Goal: Check status: Check status

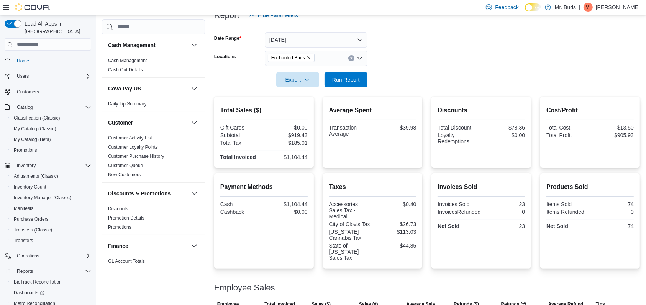
scroll to position [409, 0]
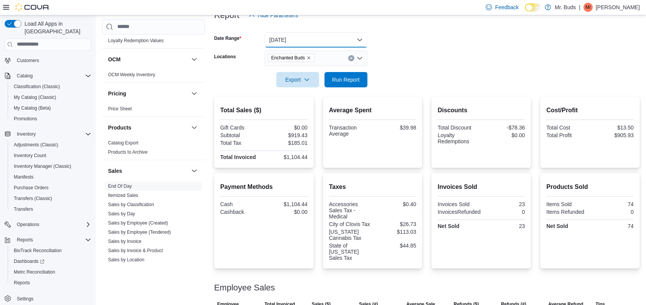
click at [298, 42] on button "[DATE]" at bounding box center [316, 39] width 103 height 15
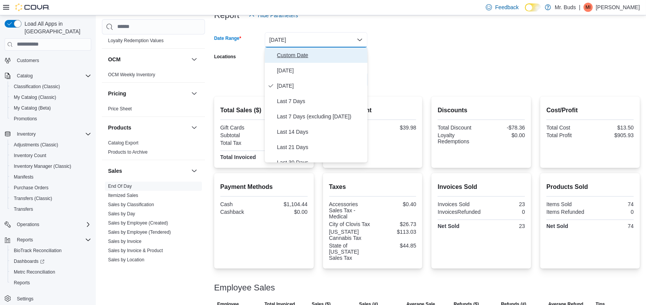
click at [298, 54] on span "Custom Date" at bounding box center [320, 55] width 87 height 9
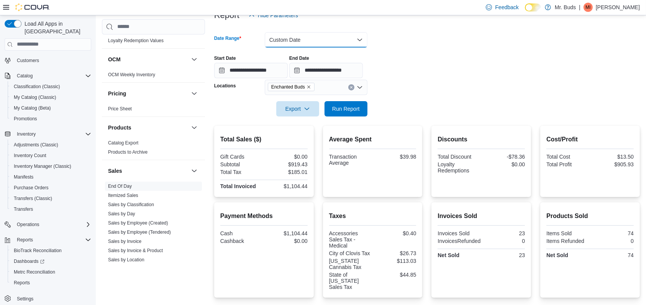
click at [307, 38] on button "Custom Date" at bounding box center [316, 39] width 103 height 15
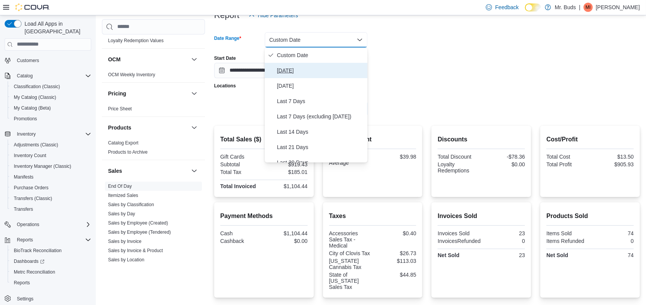
click at [302, 70] on span "[DATE]" at bounding box center [320, 70] width 87 height 9
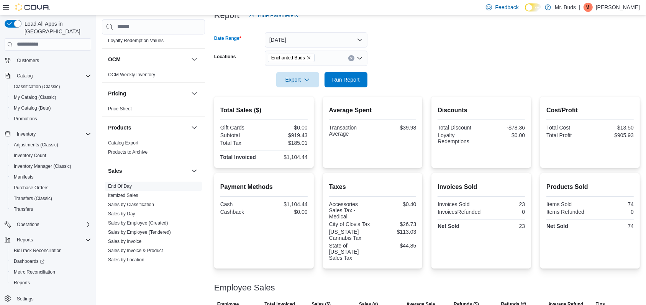
click at [625, 48] on form "Date Range [DATE] Locations Enchanted Buds Export Run Report" at bounding box center [427, 55] width 426 height 64
click at [363, 90] on div at bounding box center [427, 91] width 426 height 9
click at [350, 81] on span "Run Report" at bounding box center [346, 80] width 28 height 8
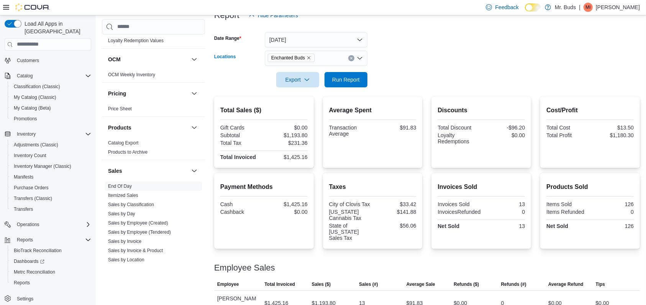
click at [352, 58] on icon "Clear input" at bounding box center [351, 58] width 3 height 3
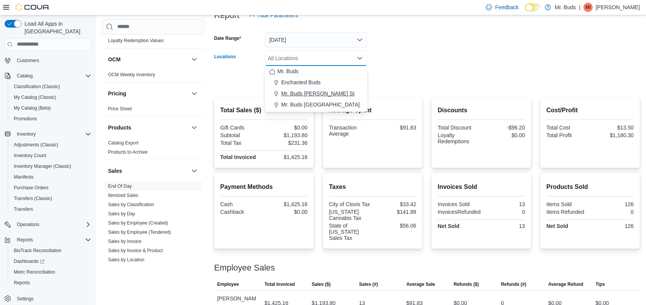
click at [337, 93] on div "Mr. Buds [PERSON_NAME] St" at bounding box center [317, 94] width 94 height 8
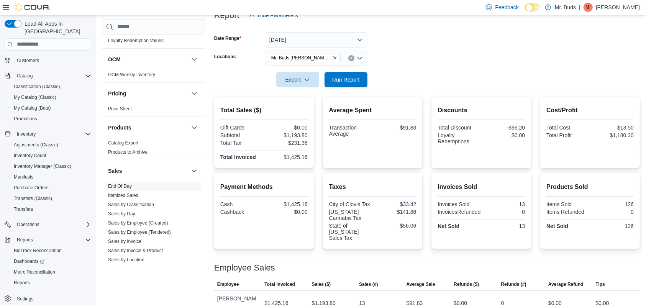
click at [470, 54] on form "Date Range [DATE] Locations Mr. Buds [PERSON_NAME] St Export Run Report" at bounding box center [427, 55] width 426 height 64
click at [346, 82] on span "Run Report" at bounding box center [346, 80] width 28 height 8
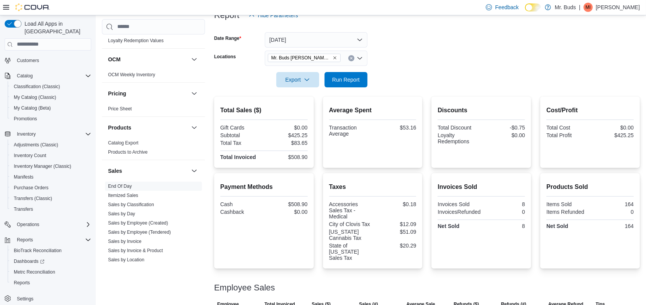
click at [333, 57] on icon "Remove Mr. Buds Norris St from selection in this group" at bounding box center [335, 58] width 5 height 5
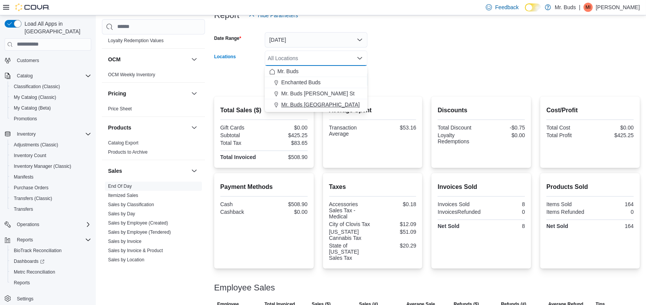
click at [327, 105] on span "Mr. Buds [GEOGRAPHIC_DATA]" at bounding box center [320, 105] width 79 height 8
click at [396, 76] on form "Date Range [DATE] Locations Mr. Buds [GEOGRAPHIC_DATA] Combo box. Selected. Mr.…" at bounding box center [427, 55] width 426 height 64
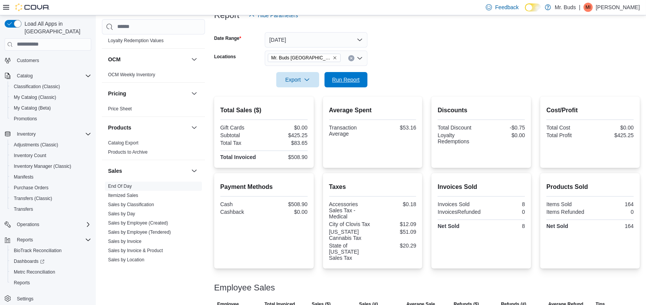
drag, startPoint x: 342, startPoint y: 75, endPoint x: 426, endPoint y: 61, distance: 85.0
click at [343, 75] on span "Run Report" at bounding box center [346, 79] width 34 height 15
click at [337, 41] on button "[DATE]" at bounding box center [316, 39] width 103 height 15
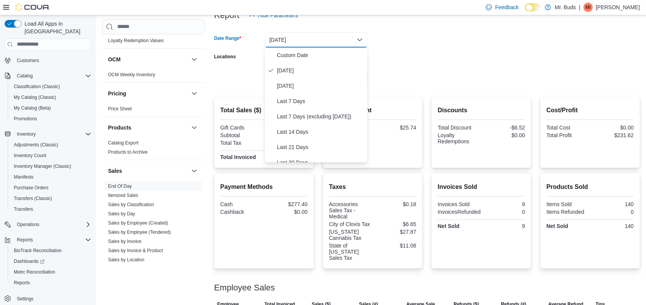
click at [469, 33] on form "Date Range [DATE] Locations Mr. Buds [GEOGRAPHIC_DATA] Export Run Report" at bounding box center [427, 55] width 426 height 64
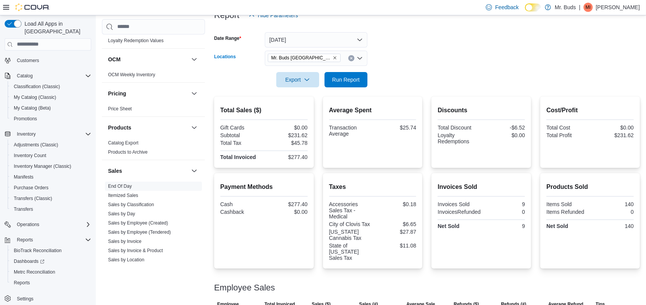
click at [333, 57] on icon "Remove Mr. Buds Prince Street from selection in this group" at bounding box center [335, 58] width 5 height 5
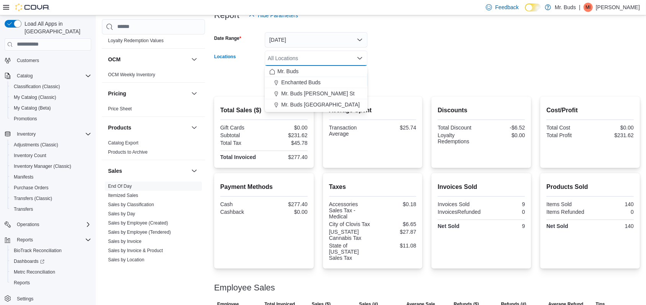
click at [321, 57] on div "All Locations" at bounding box center [316, 58] width 103 height 15
click at [322, 82] on div "Enchanted Buds" at bounding box center [317, 83] width 94 height 8
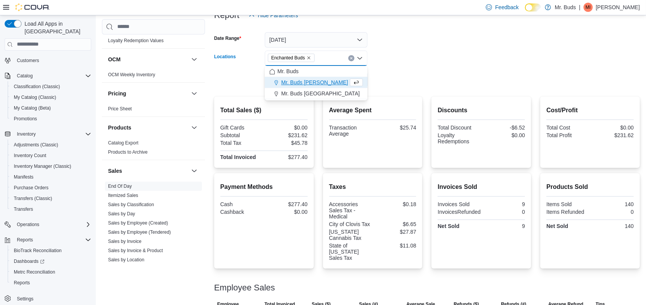
click at [427, 60] on form "Date Range [DATE] Locations Enchanted Buds Combo box. Selected. Enchanted Buds.…" at bounding box center [427, 55] width 426 height 64
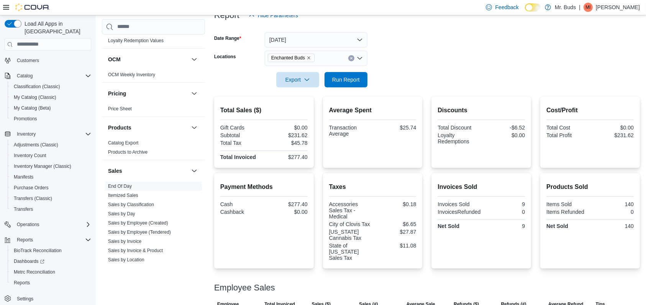
click at [368, 75] on form "Date Range [DATE] Locations Enchanted Buds Export Run Report" at bounding box center [427, 55] width 426 height 64
click at [363, 77] on button "Run Report" at bounding box center [346, 79] width 43 height 15
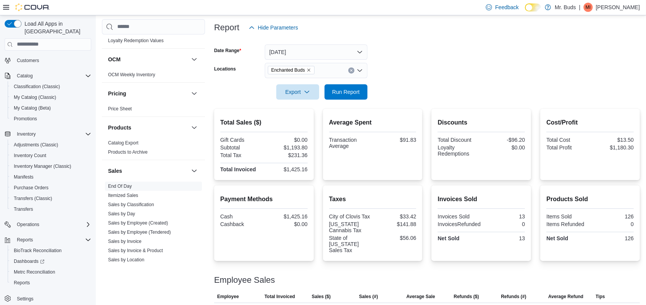
scroll to position [1, 0]
